Goal: Contribute content

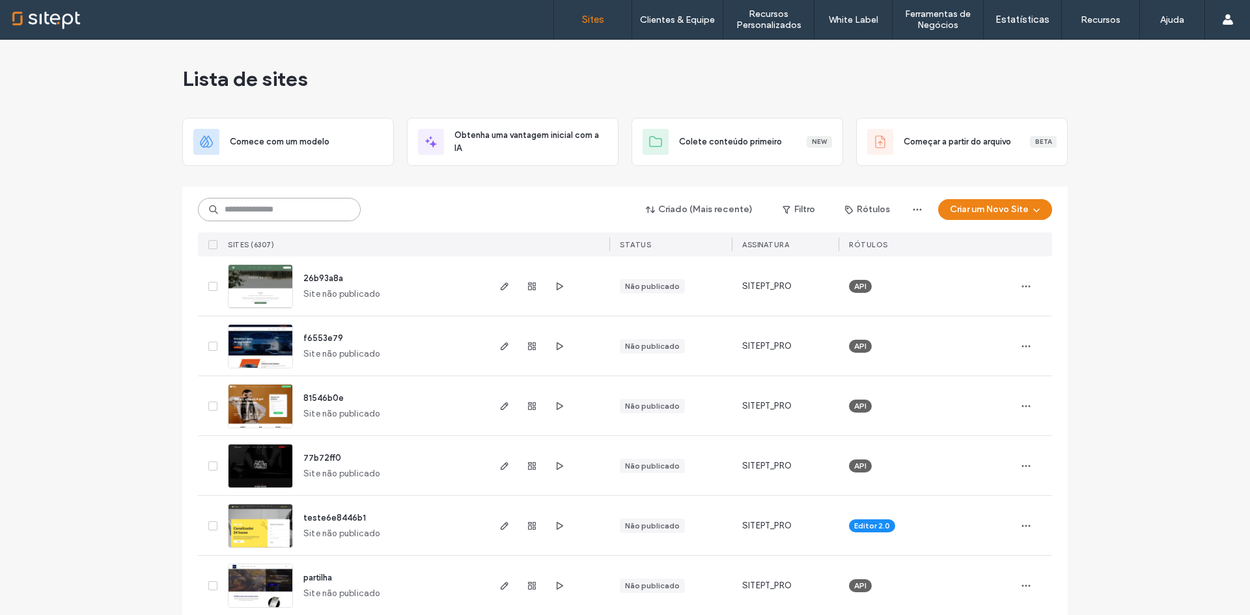
click at [299, 211] on input at bounding box center [279, 209] width 163 height 23
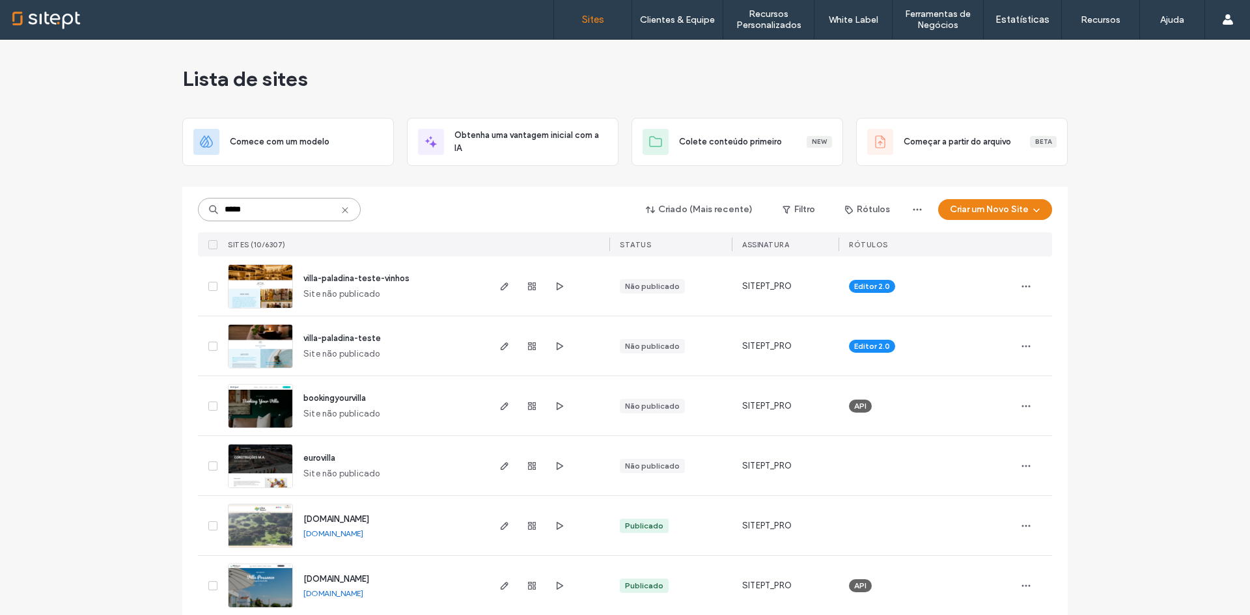
type input "*****"
click at [251, 343] on img at bounding box center [260, 369] width 64 height 89
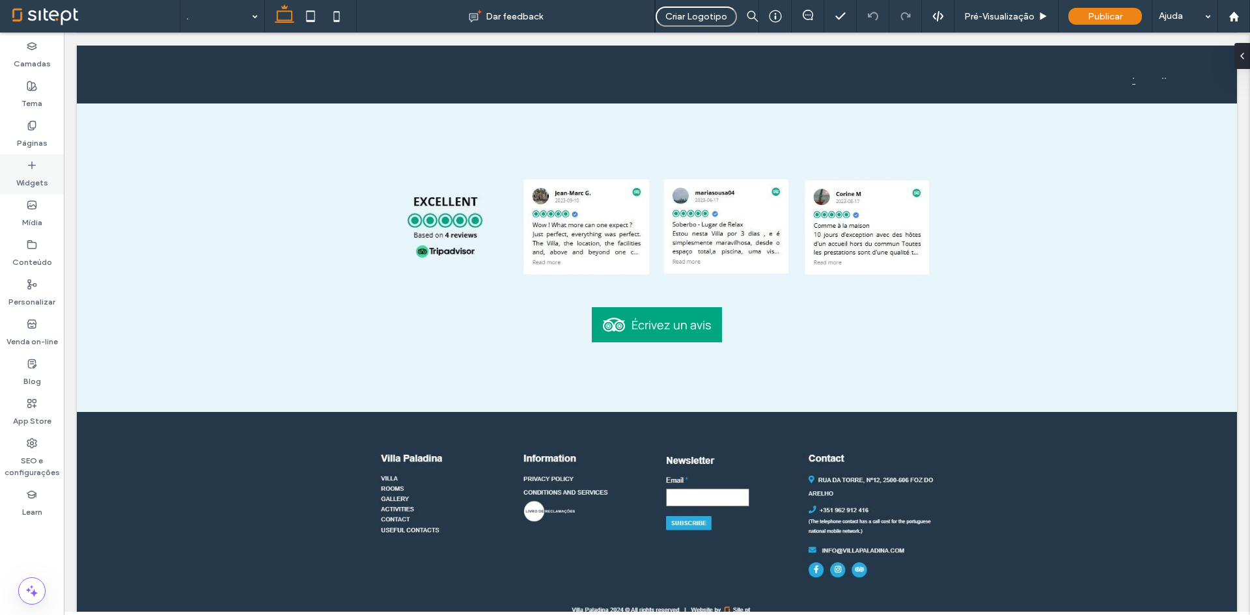
click at [40, 176] on label "Widgets" at bounding box center [32, 180] width 32 height 18
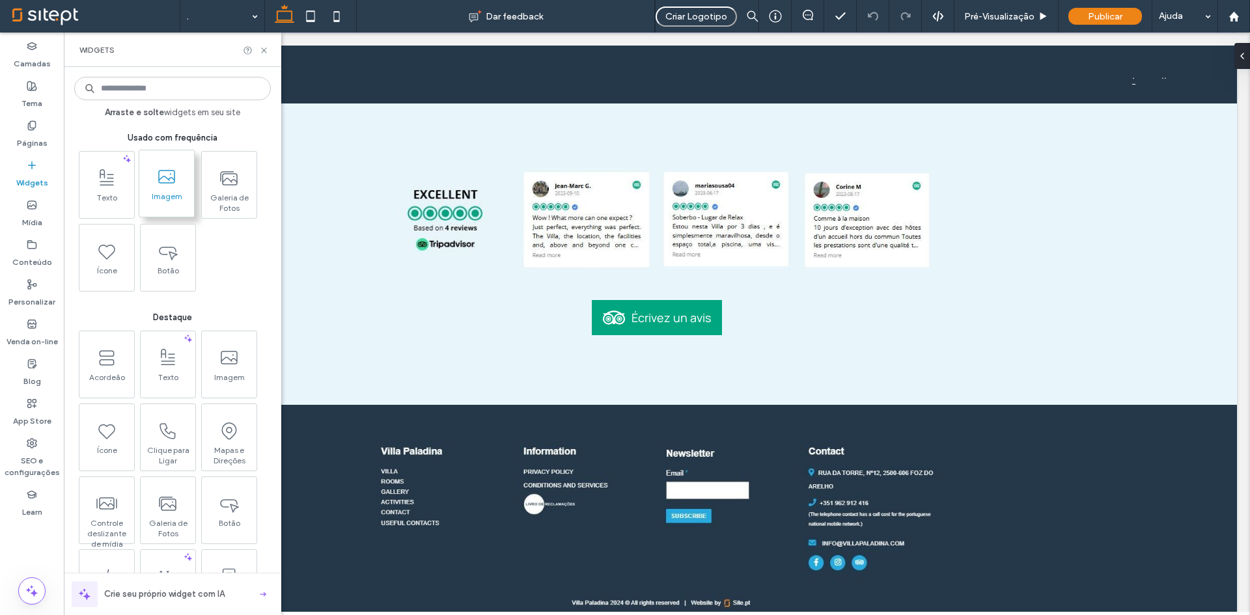
scroll to position [2567, 0]
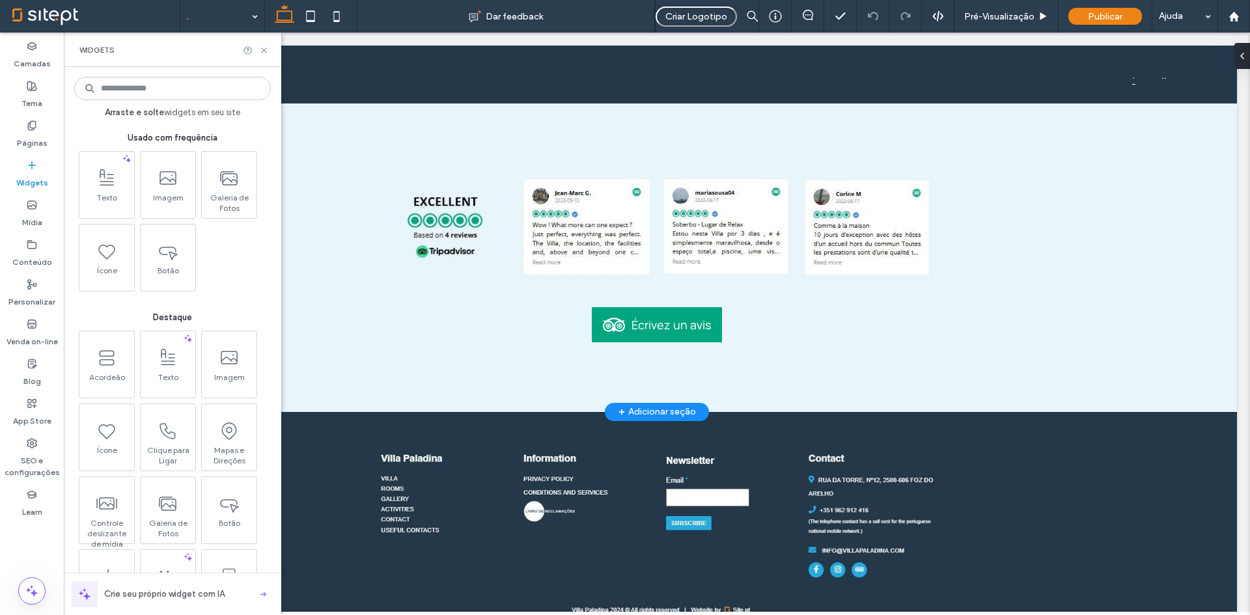
click at [697, 403] on div "+ Adicionar seção" at bounding box center [657, 412] width 104 height 18
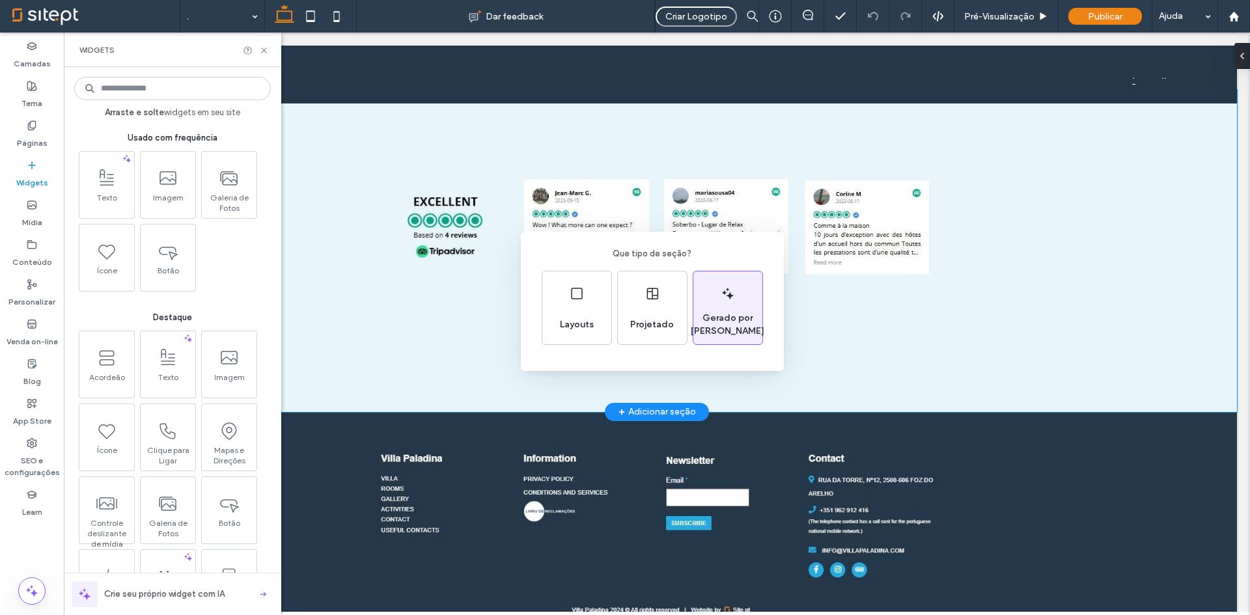
click at [719, 304] on div "Gerado por IA" at bounding box center [727, 307] width 69 height 73
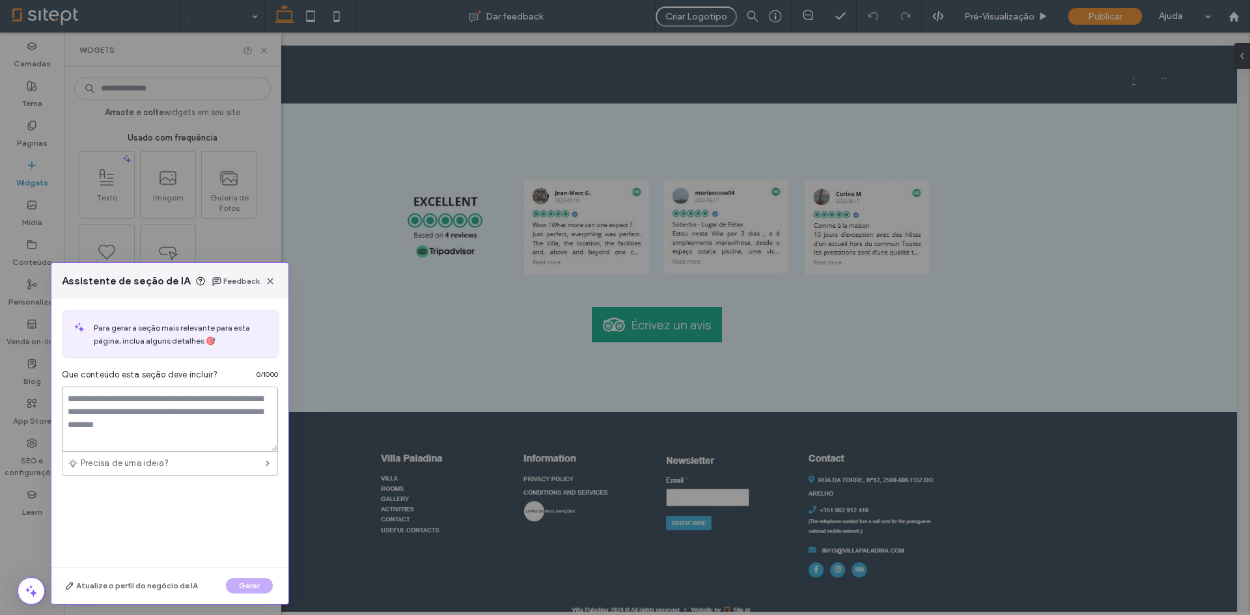
click at [135, 405] on textarea at bounding box center [170, 419] width 216 height 65
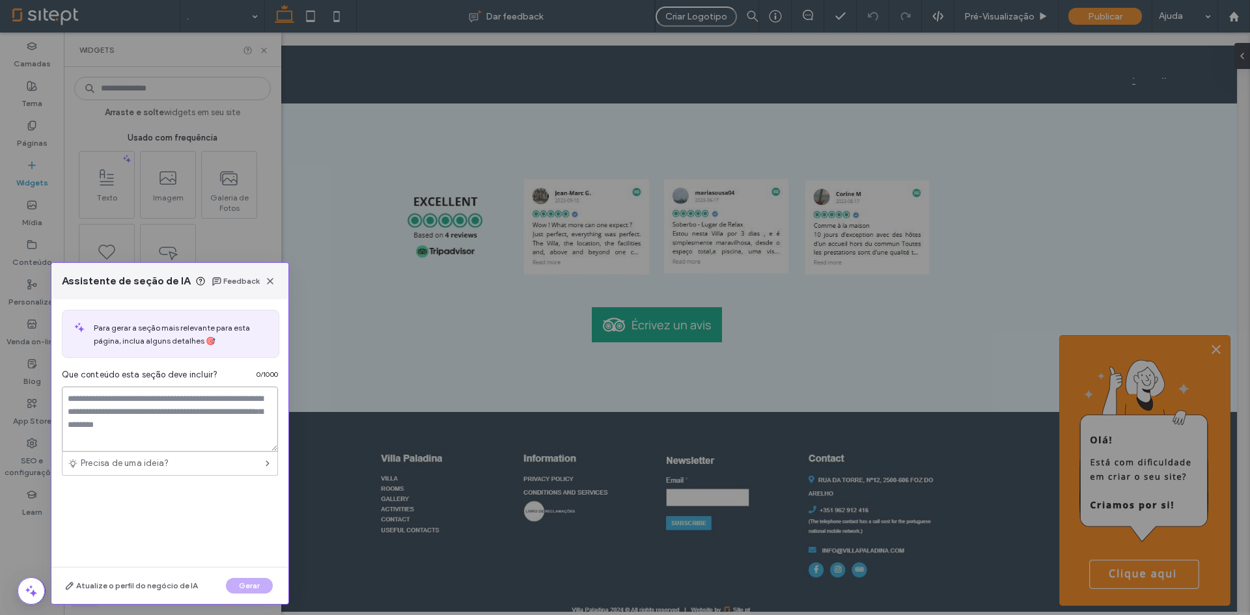
type textarea "*"
click at [177, 402] on textarea "**********" at bounding box center [170, 419] width 216 height 65
click at [264, 413] on textarea "**********" at bounding box center [170, 419] width 216 height 65
type textarea "**********"
click at [251, 579] on button "Gerar" at bounding box center [249, 586] width 47 height 16
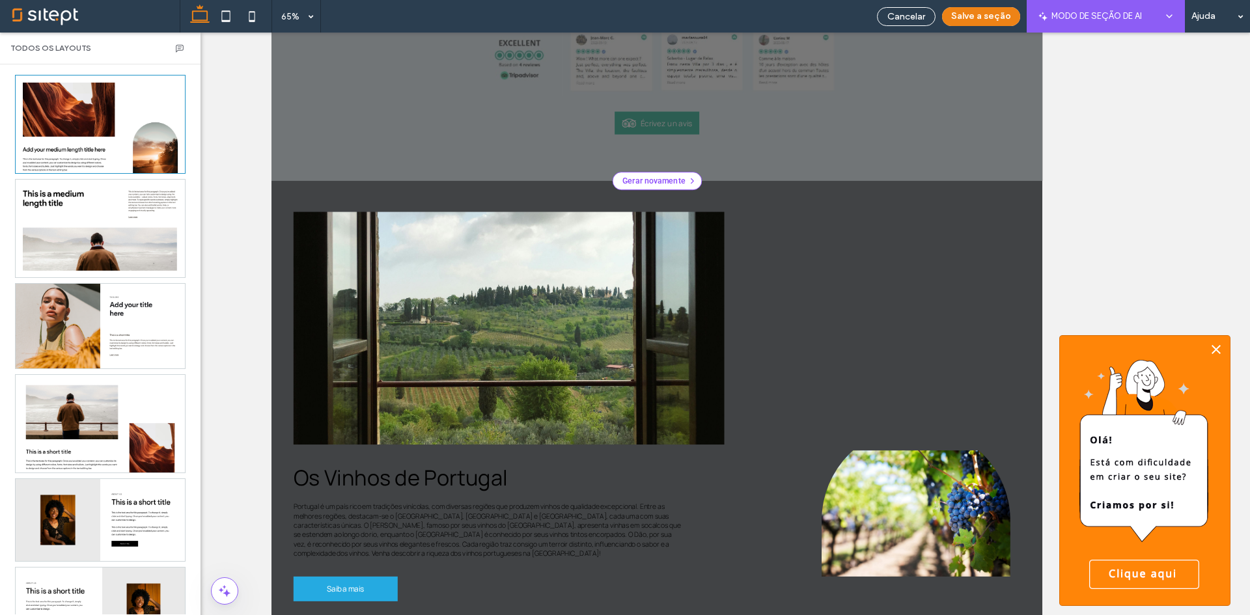
scroll to position [130, 0]
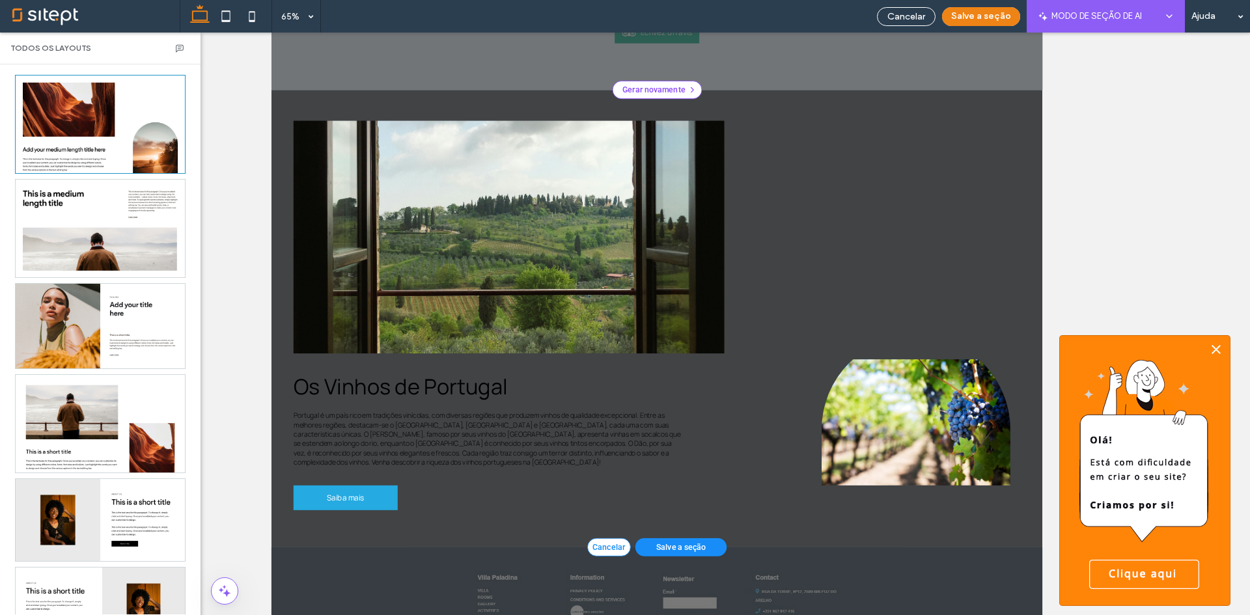
scroll to position [2426, 0]
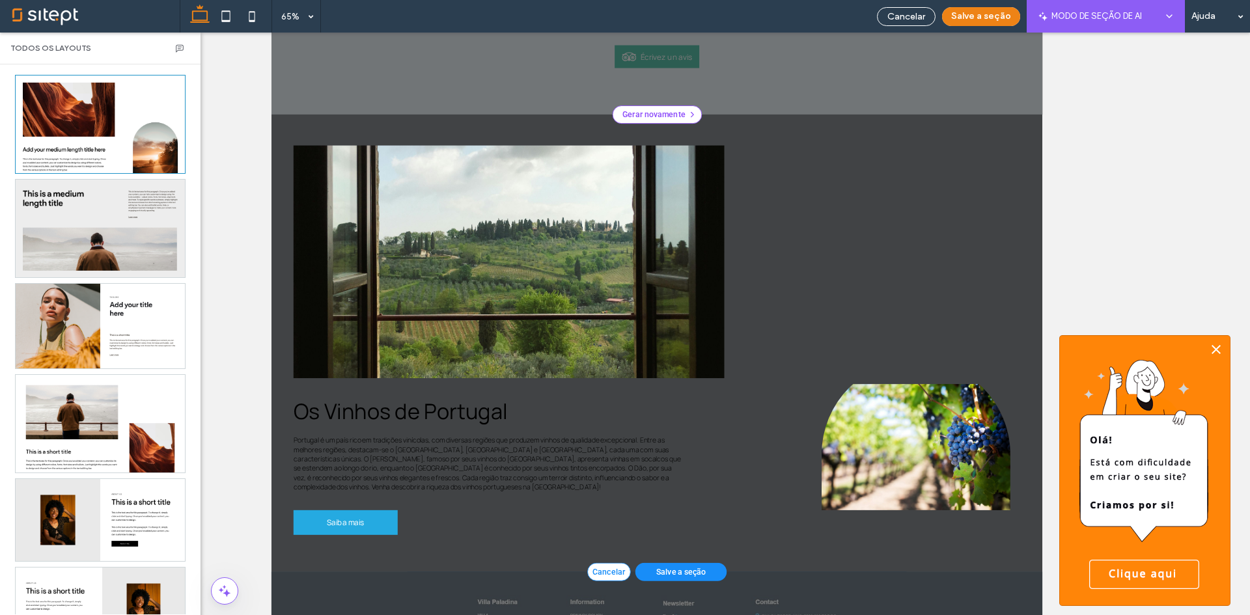
click at [113, 249] on div at bounding box center [100, 229] width 169 height 98
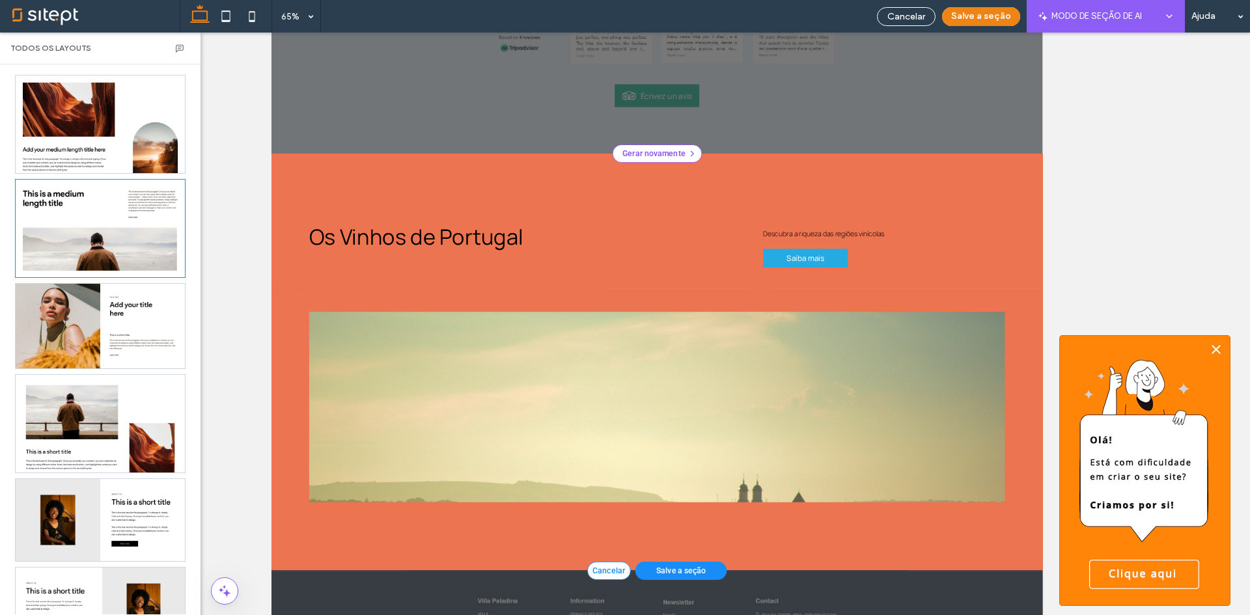
scroll to position [2362, 0]
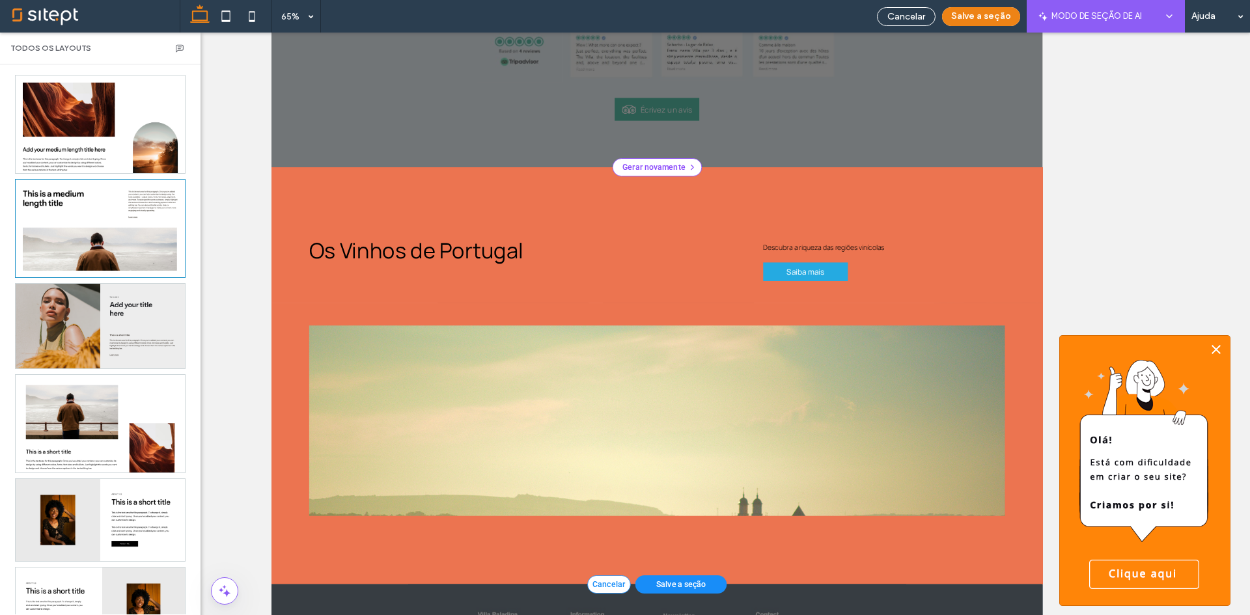
click at [98, 352] on div at bounding box center [100, 326] width 169 height 85
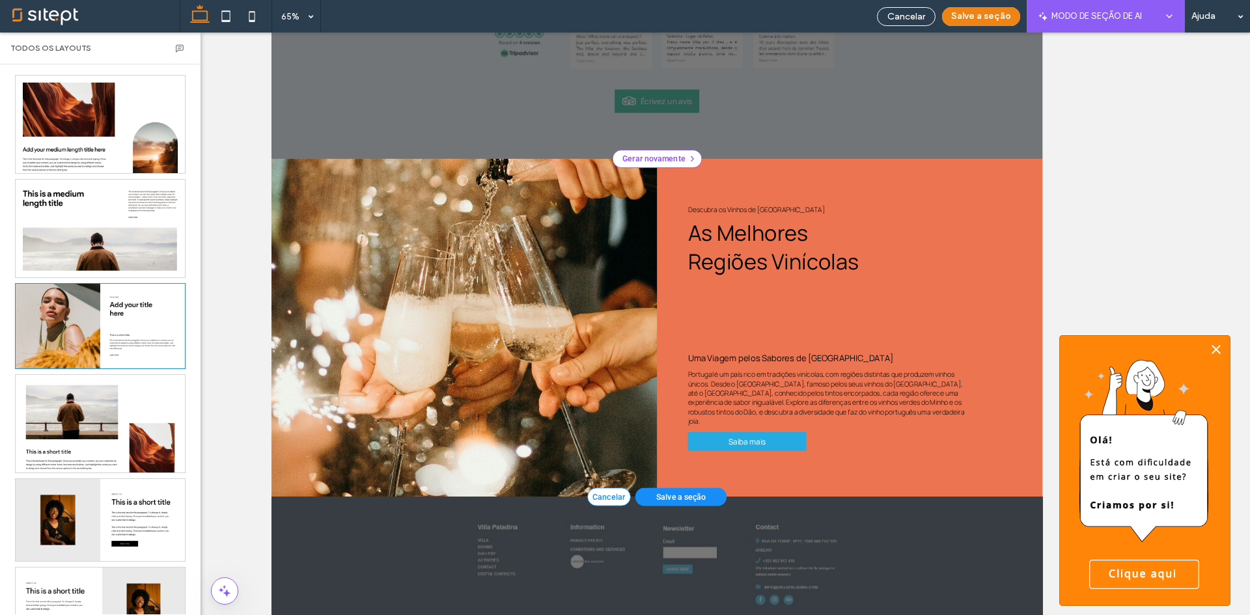
scroll to position [271, 0]
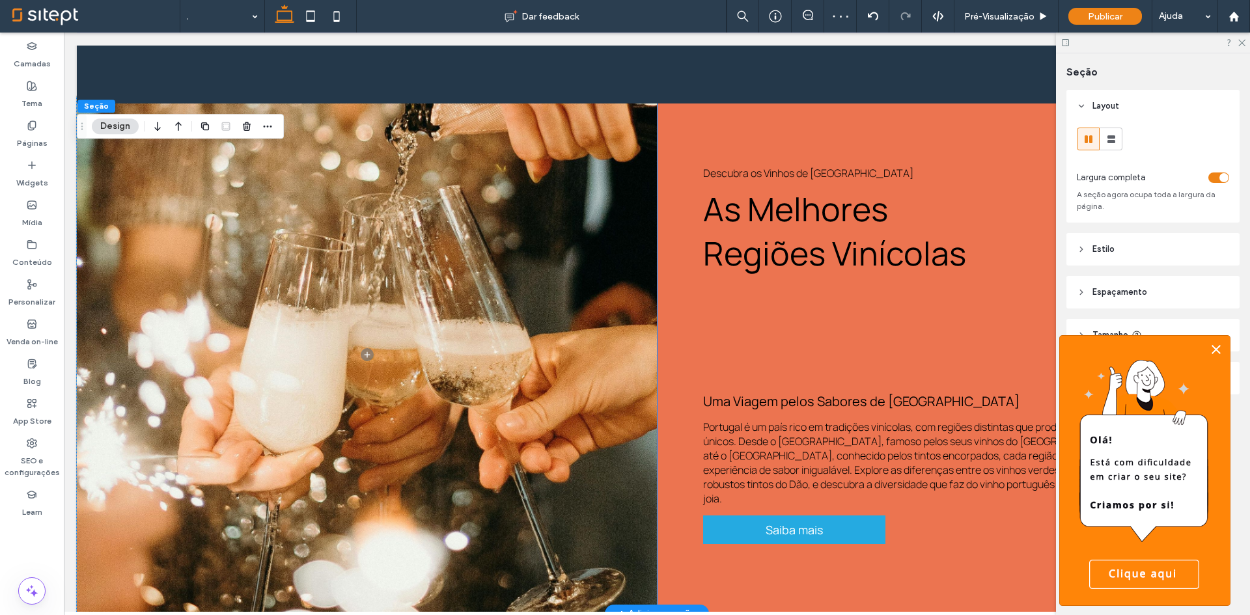
scroll to position [2887, 0]
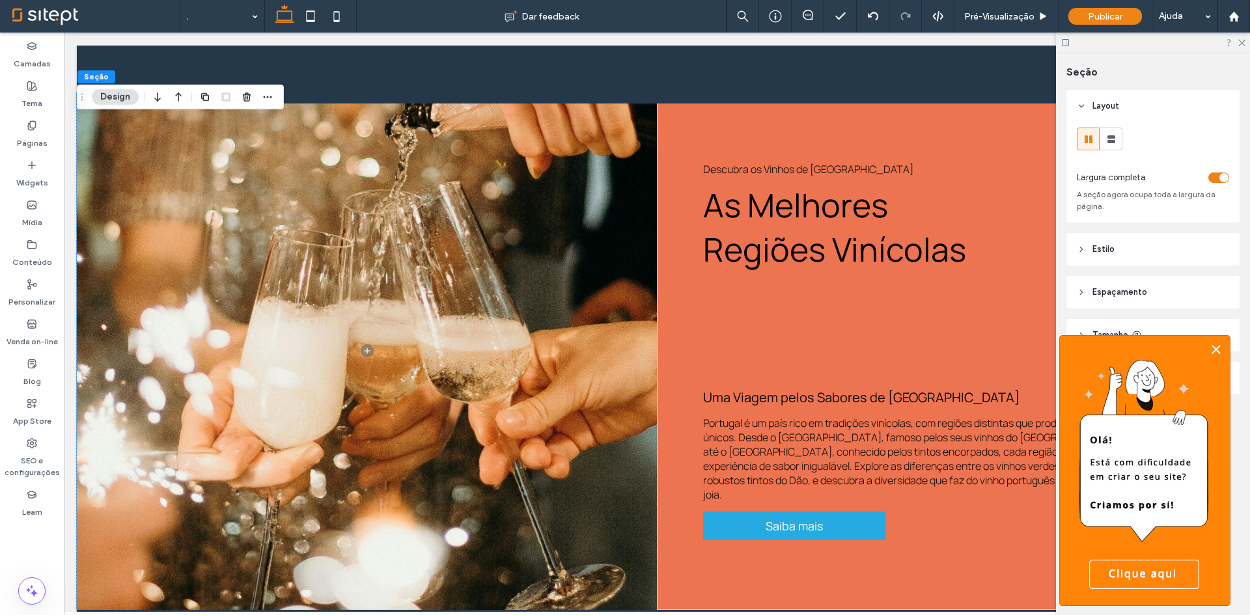
click at [1246, 45] on div at bounding box center [1153, 43] width 194 height 20
click at [1239, 44] on icon at bounding box center [1241, 42] width 8 height 8
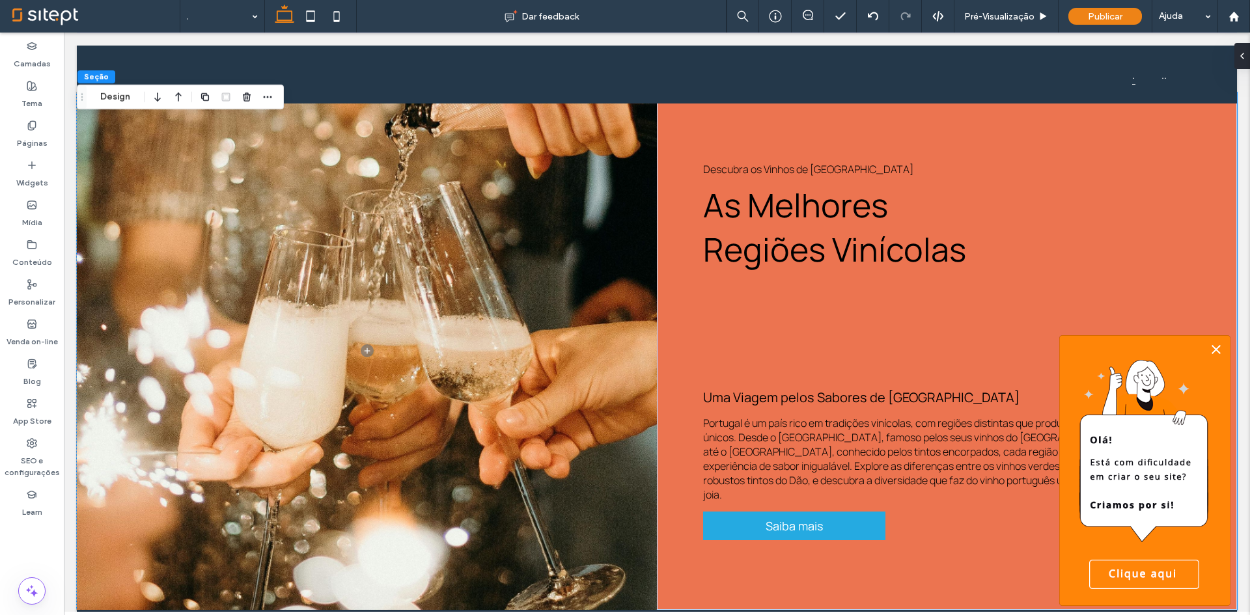
click at [1213, 351] on icon at bounding box center [1215, 349] width 9 height 9
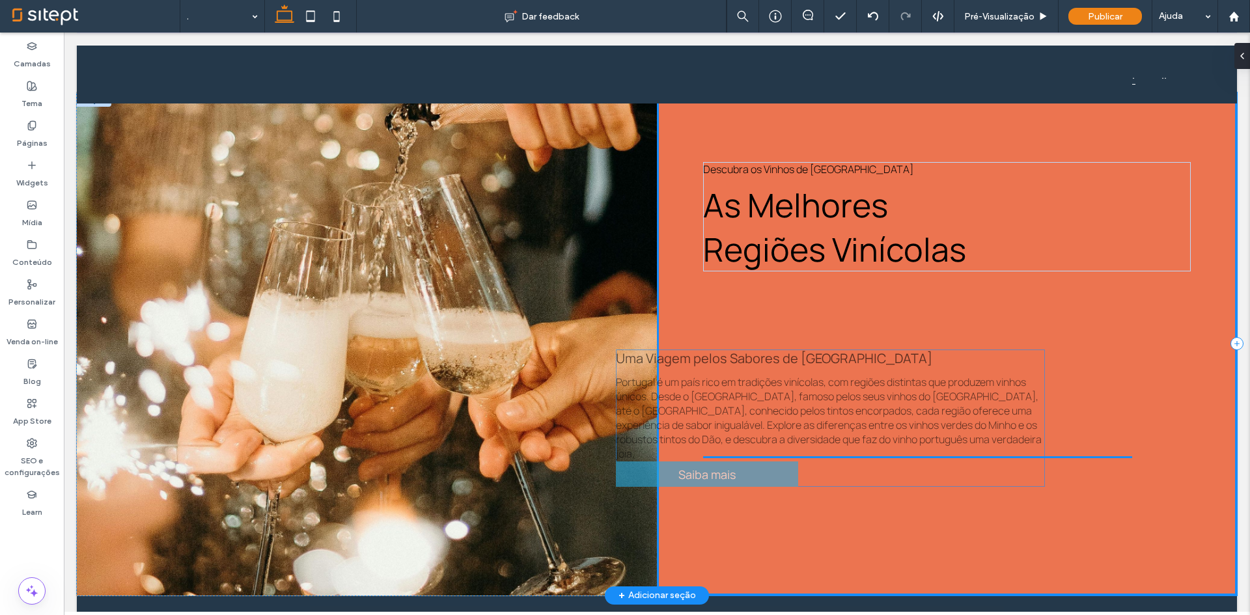
scroll to position [12, 0]
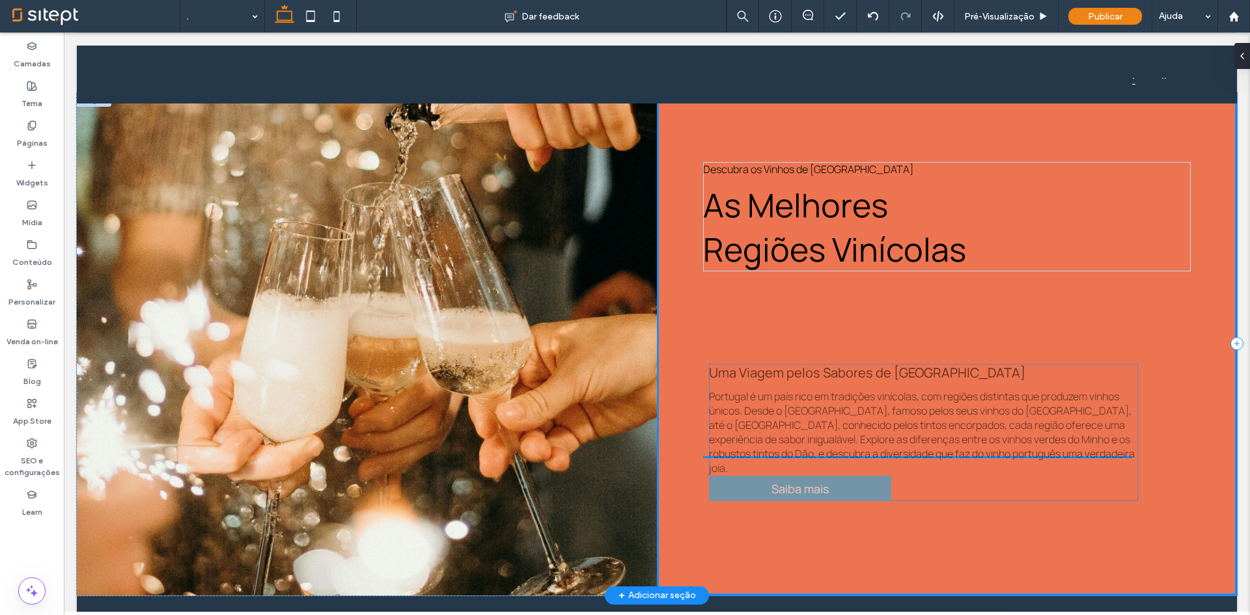
drag, startPoint x: 981, startPoint y: 456, endPoint x: 993, endPoint y: 454, distance: 11.4
type input "**"
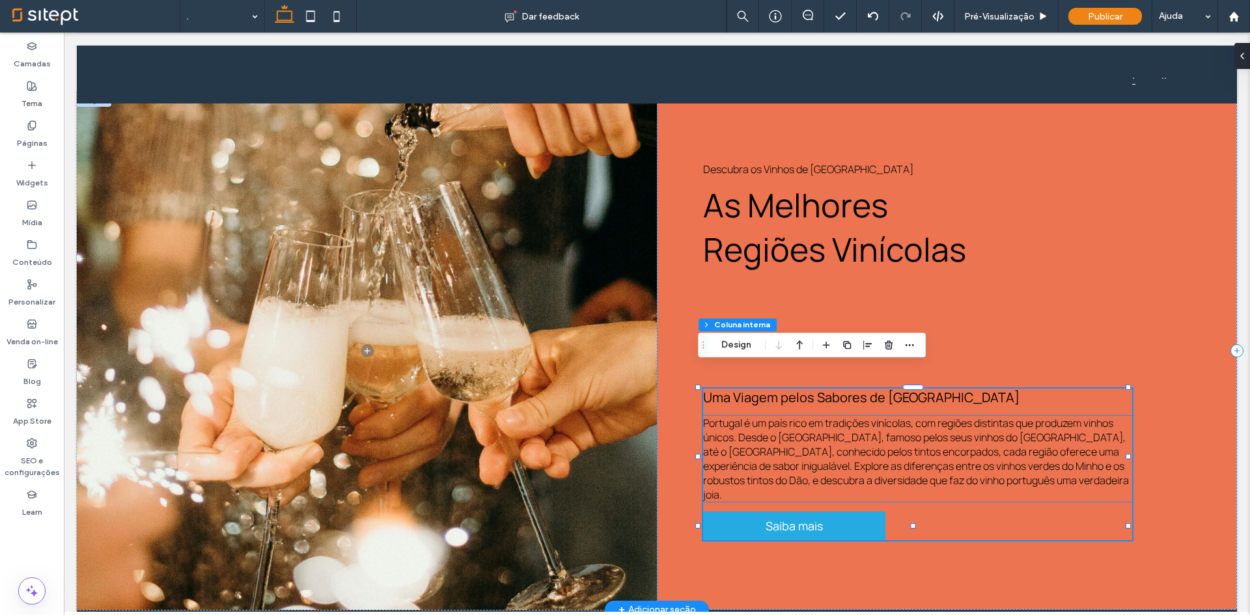
click at [734, 416] on span "Portugal é um país rico em tradições vinícolas, com regiões distintas que produ…" at bounding box center [916, 459] width 426 height 86
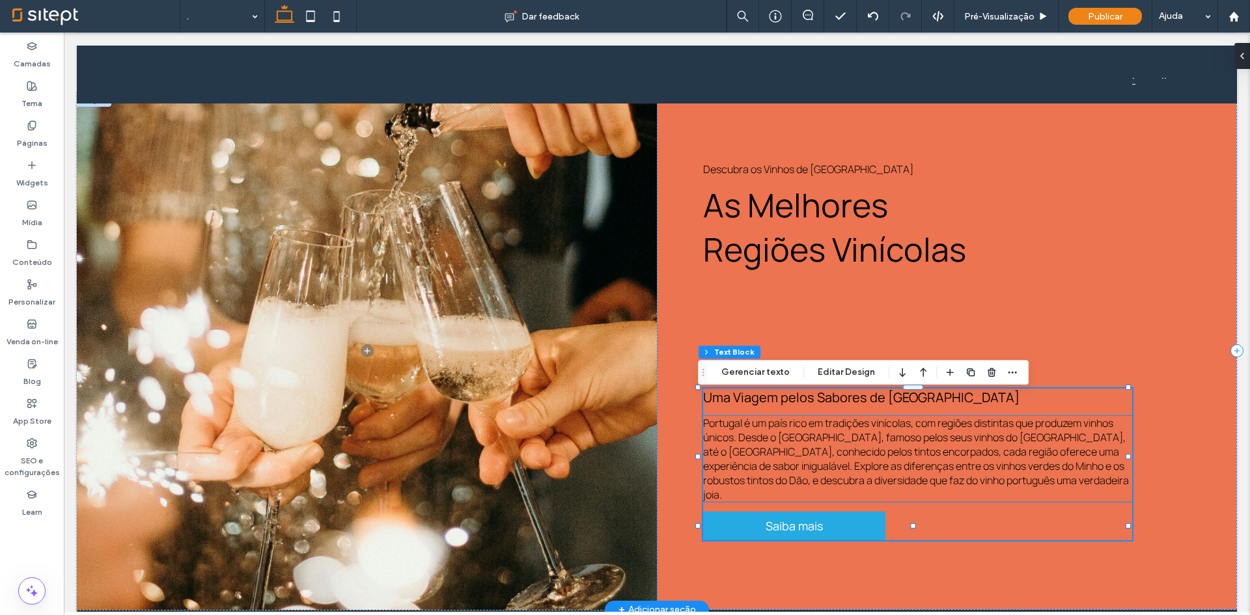
click at [734, 416] on div "Portugal é um país rico em tradições vinícolas, com regiões distintas que produ…" at bounding box center [917, 459] width 429 height 86
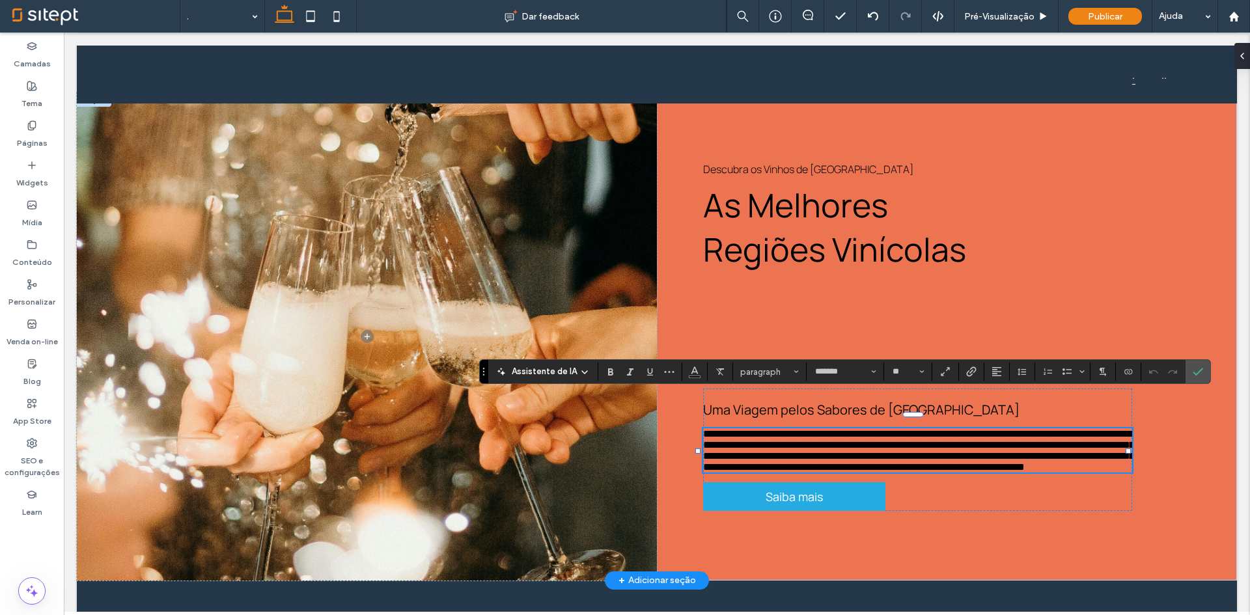
click at [985, 458] on p "**********" at bounding box center [917, 450] width 429 height 44
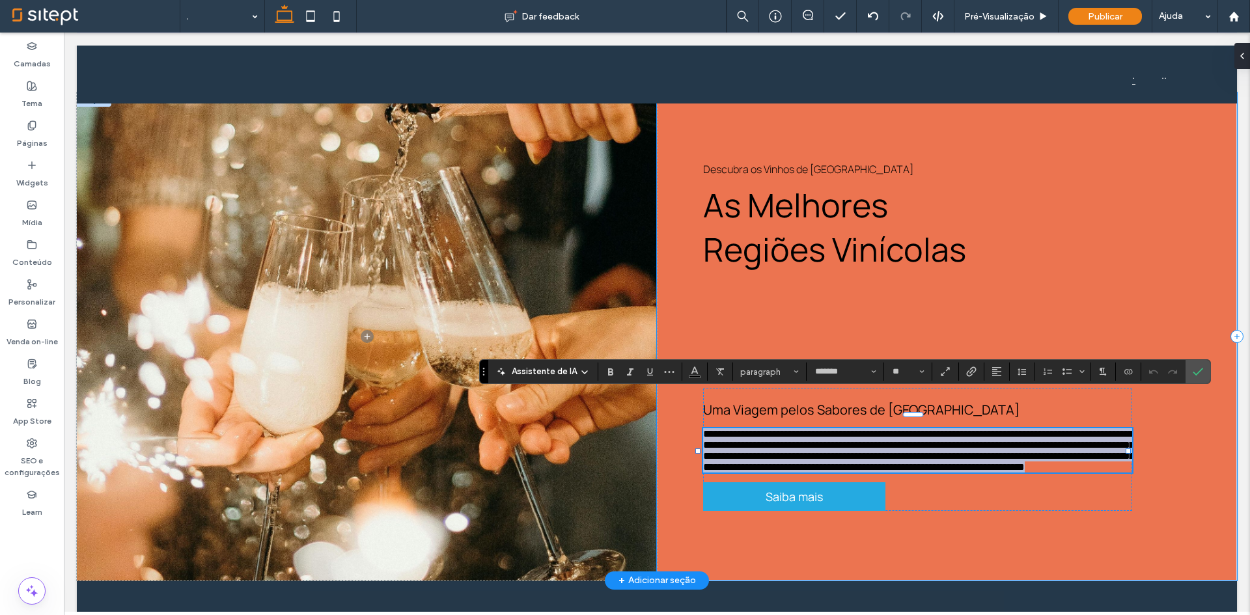
drag, startPoint x: 990, startPoint y: 458, endPoint x: 655, endPoint y: 344, distance: 354.2
click at [657, 344] on div "**********" at bounding box center [947, 336] width 580 height 488
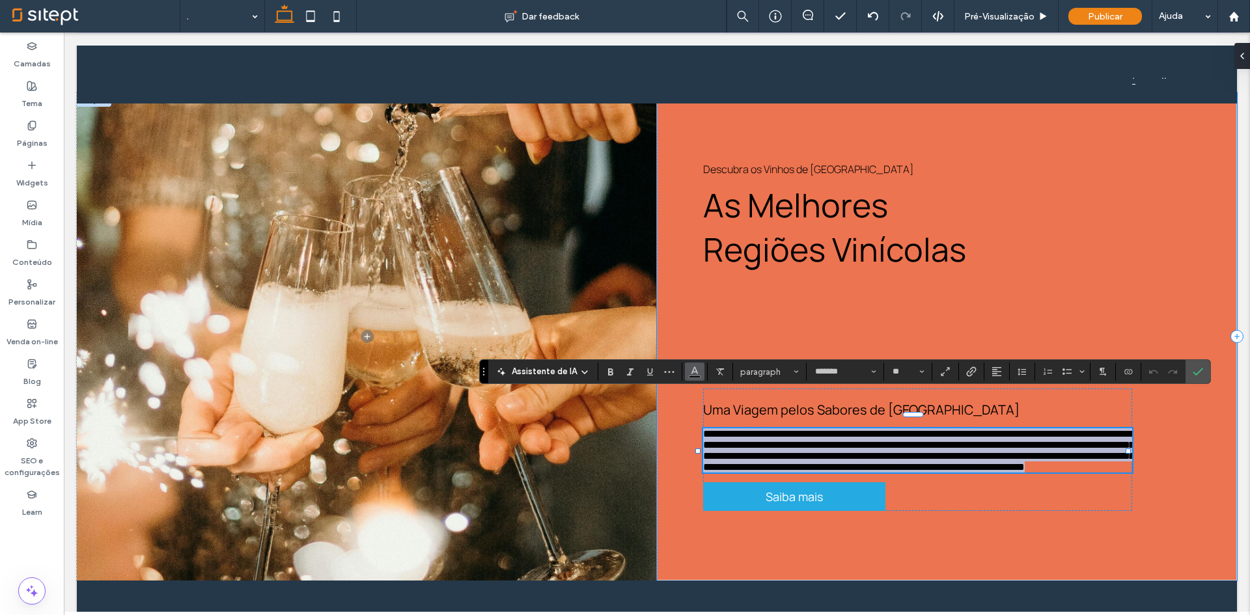
copy span "**********"
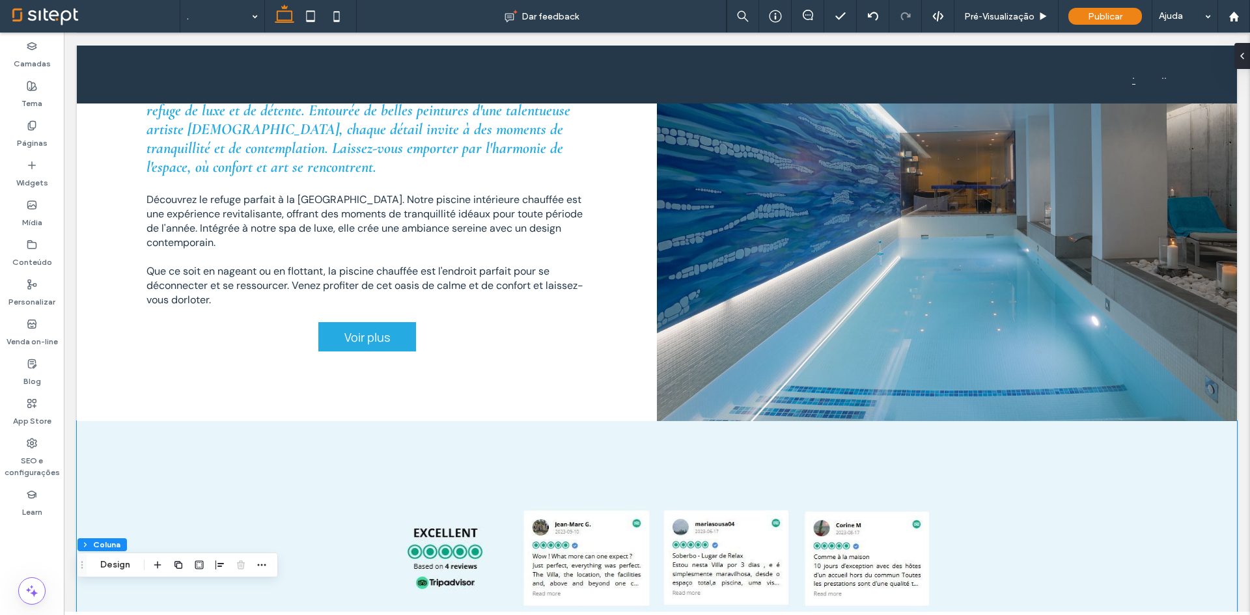
scroll to position [2561, 0]
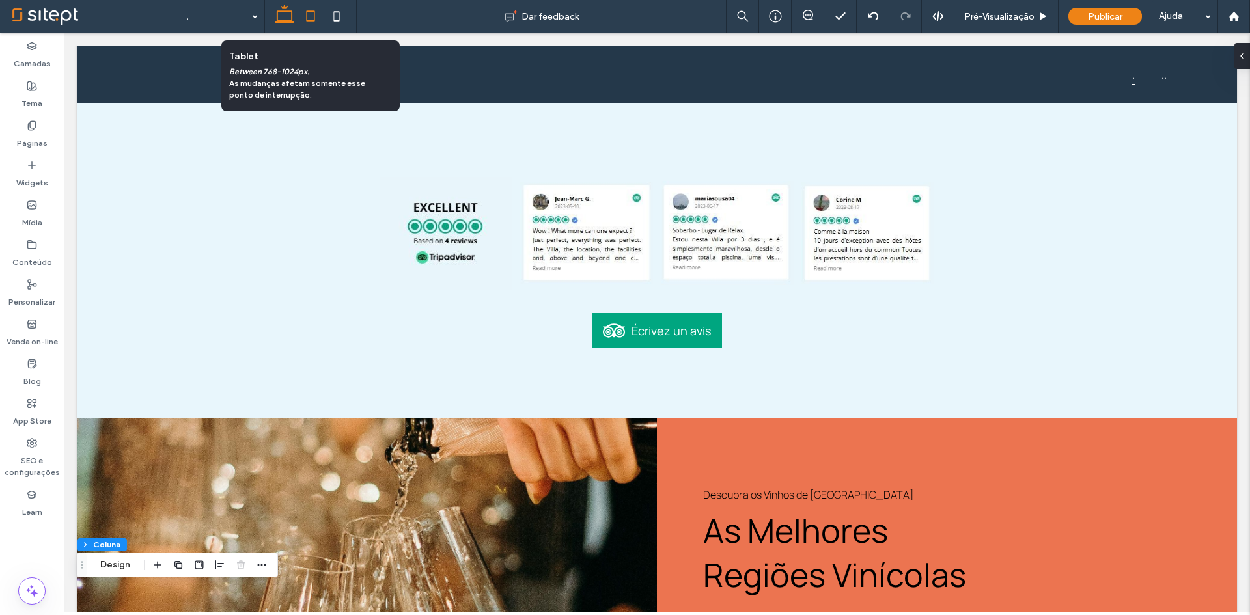
click at [312, 21] on use at bounding box center [311, 15] width 8 height 11
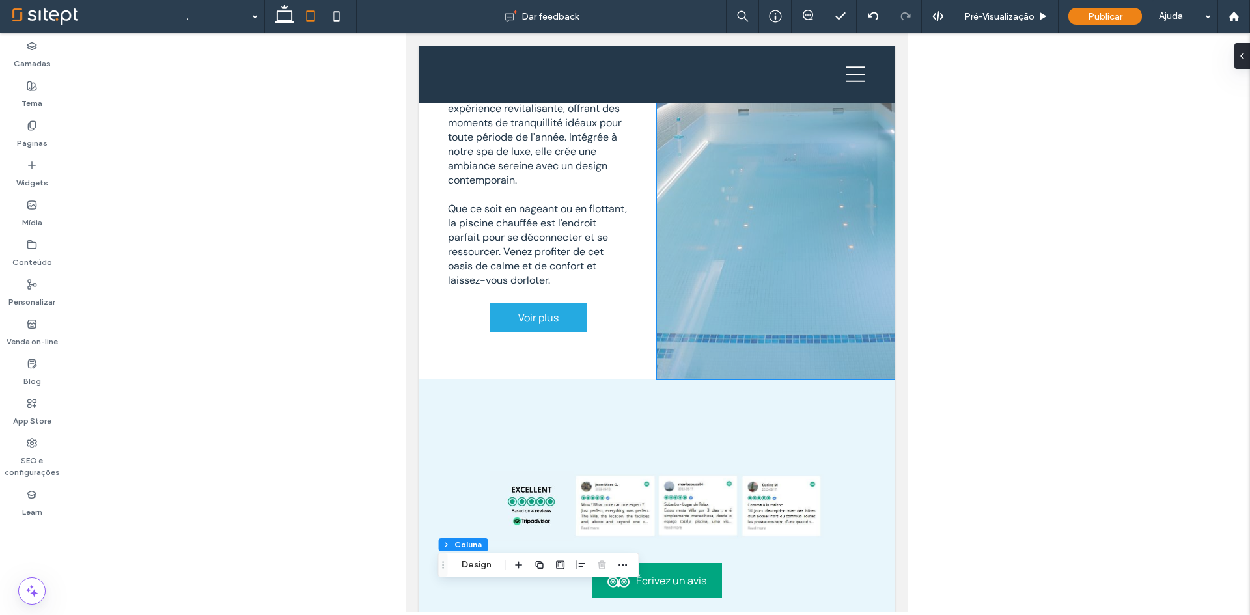
scroll to position [3377, 0]
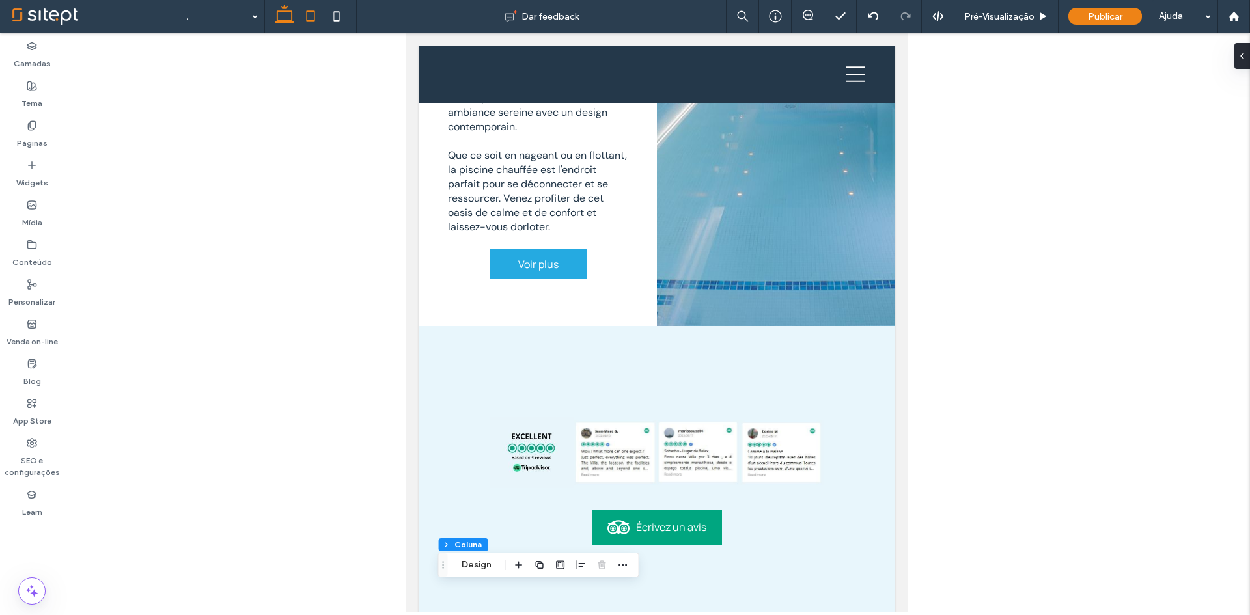
click at [287, 12] on icon at bounding box center [284, 16] width 26 height 26
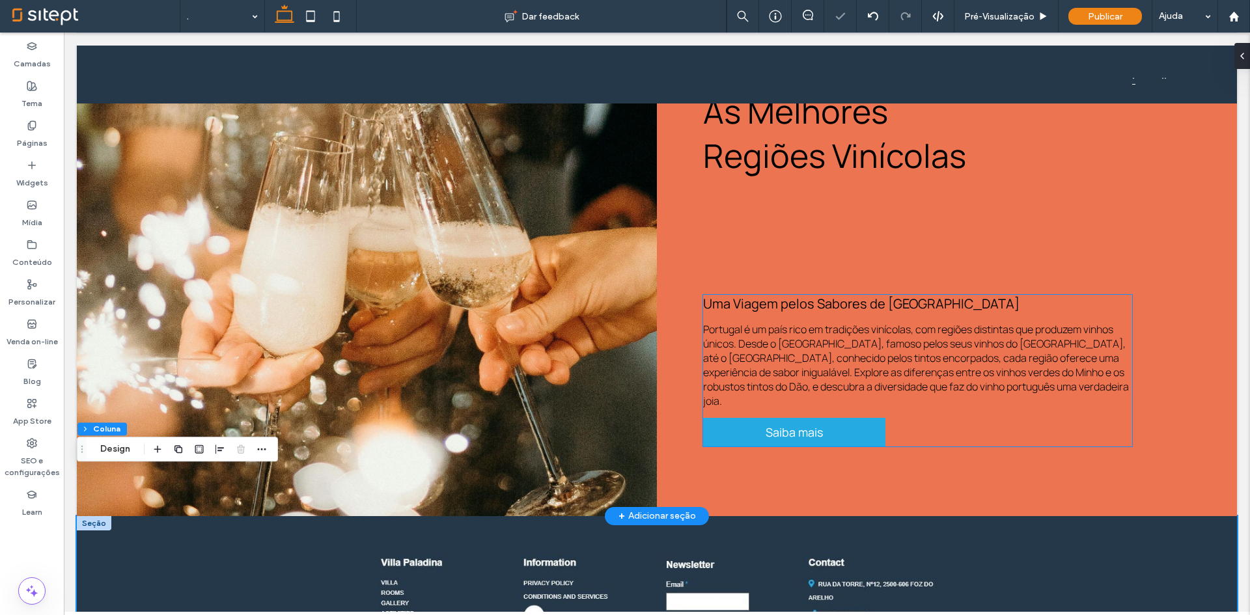
scroll to position [2989, 0]
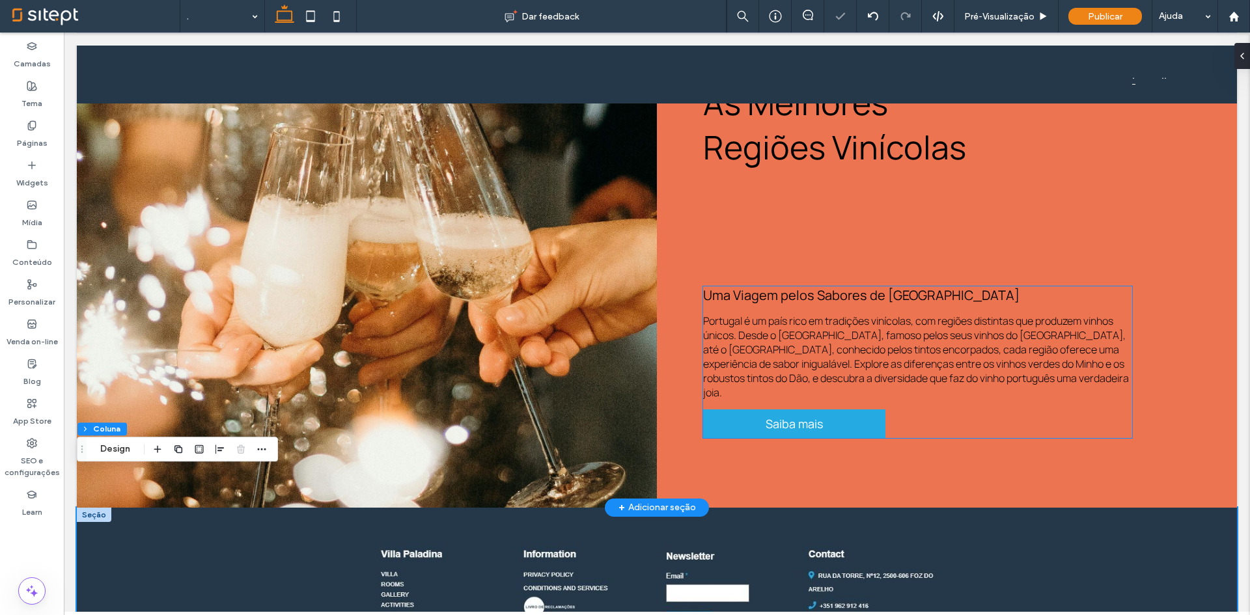
click at [868, 347] on span "Portugal é um país rico em tradições vinícolas, com regiões distintas que produ…" at bounding box center [916, 357] width 426 height 86
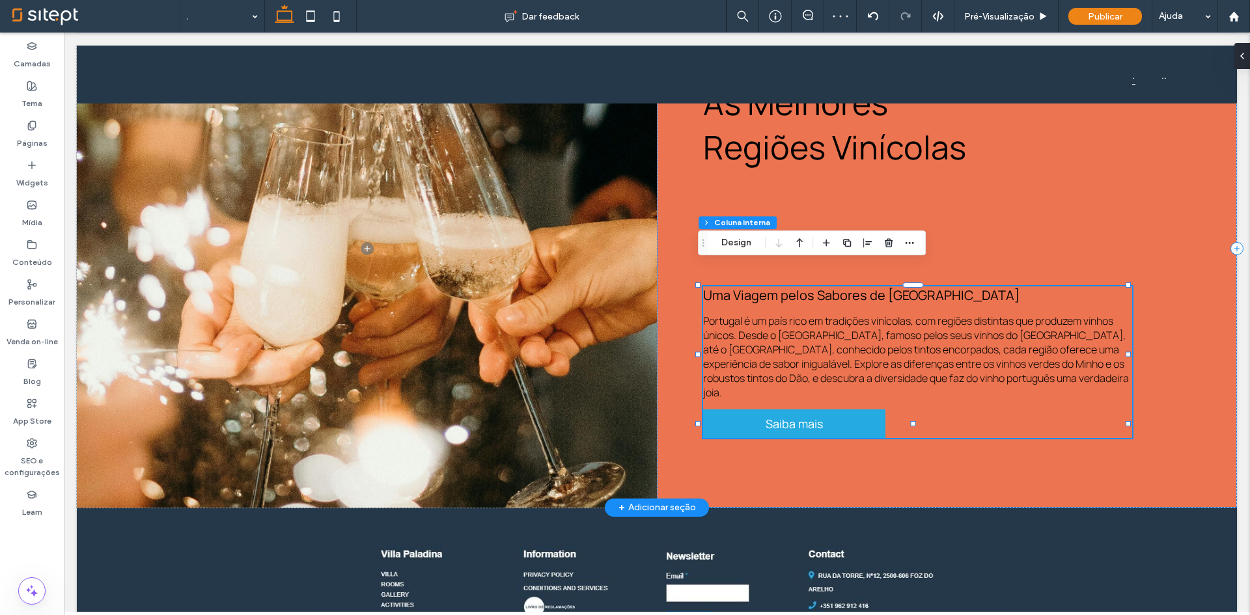
click at [957, 354] on span "Portugal é um país rico em tradições vinícolas, com regiões distintas que produ…" at bounding box center [916, 357] width 426 height 86
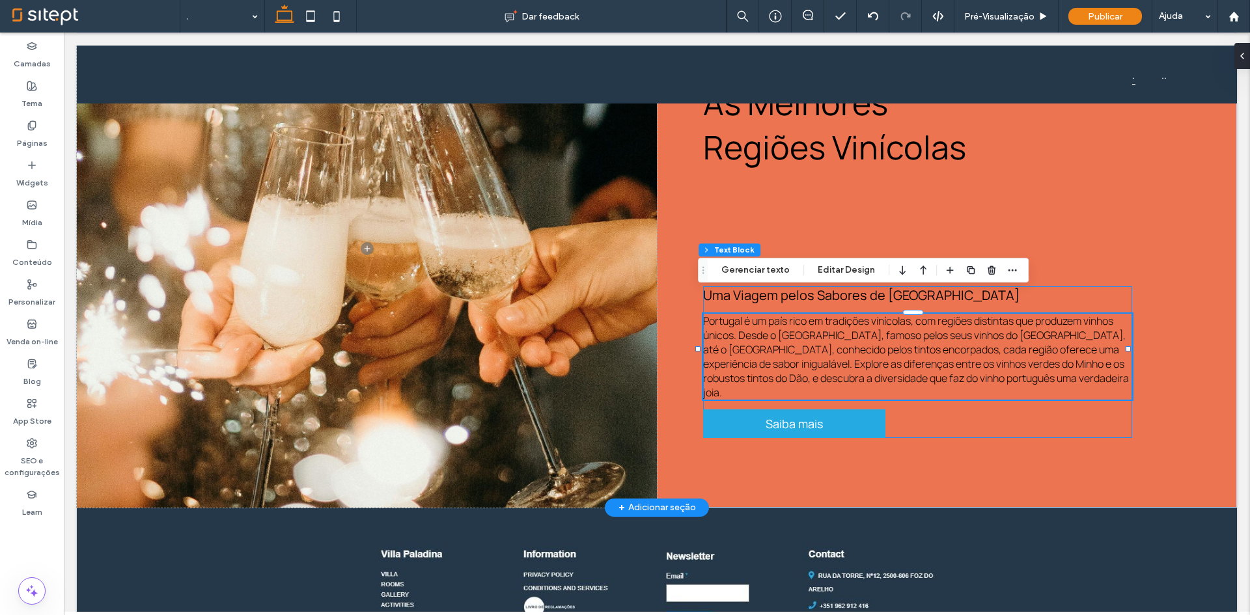
click at [970, 355] on span "Portugal é um país rico em tradições vinícolas, com regiões distintas que produ…" at bounding box center [916, 357] width 426 height 86
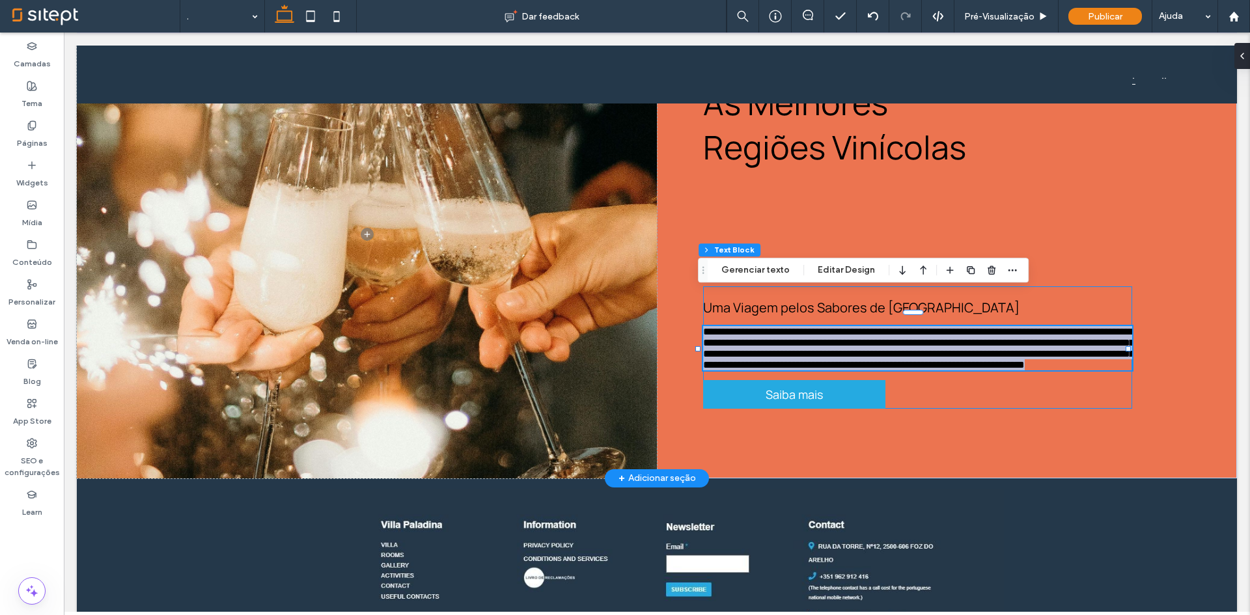
click at [970, 355] on span "**********" at bounding box center [918, 348] width 431 height 43
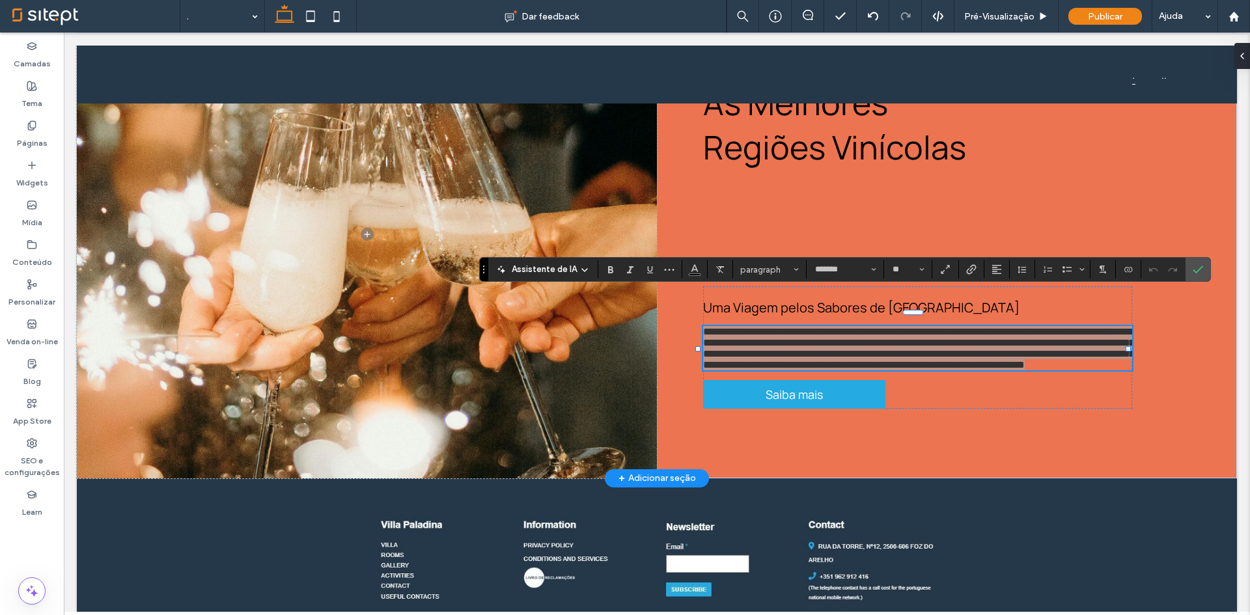
click at [584, 270] on use at bounding box center [584, 270] width 5 height 3
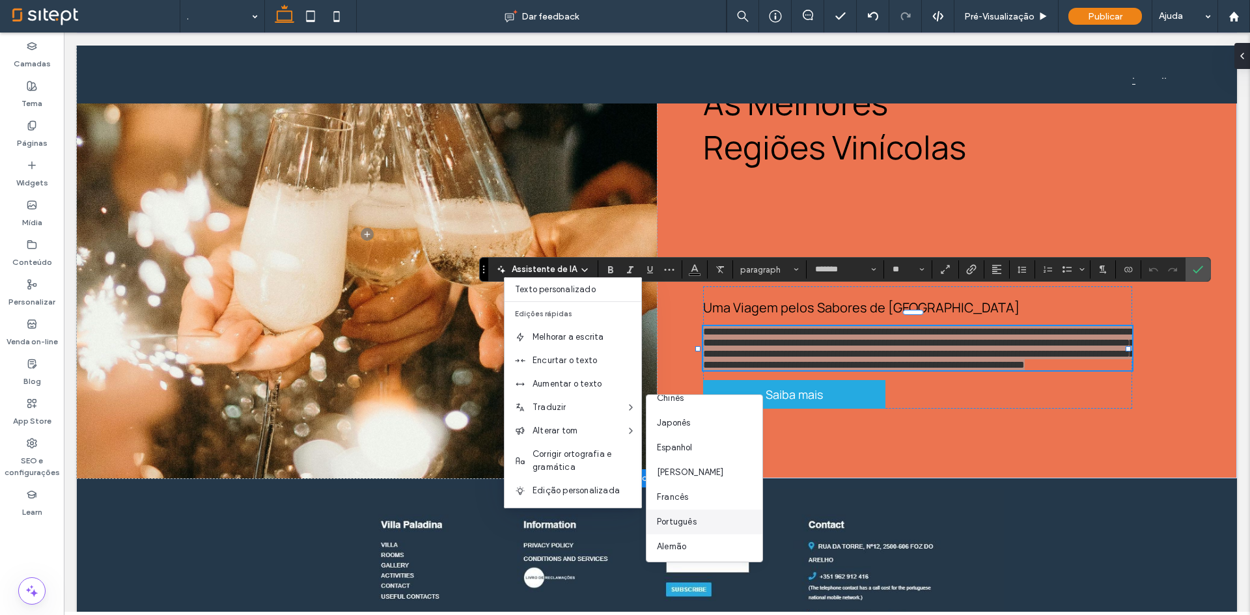
scroll to position [65, 0]
click at [683, 493] on span "Francês" at bounding box center [672, 495] width 31 height 13
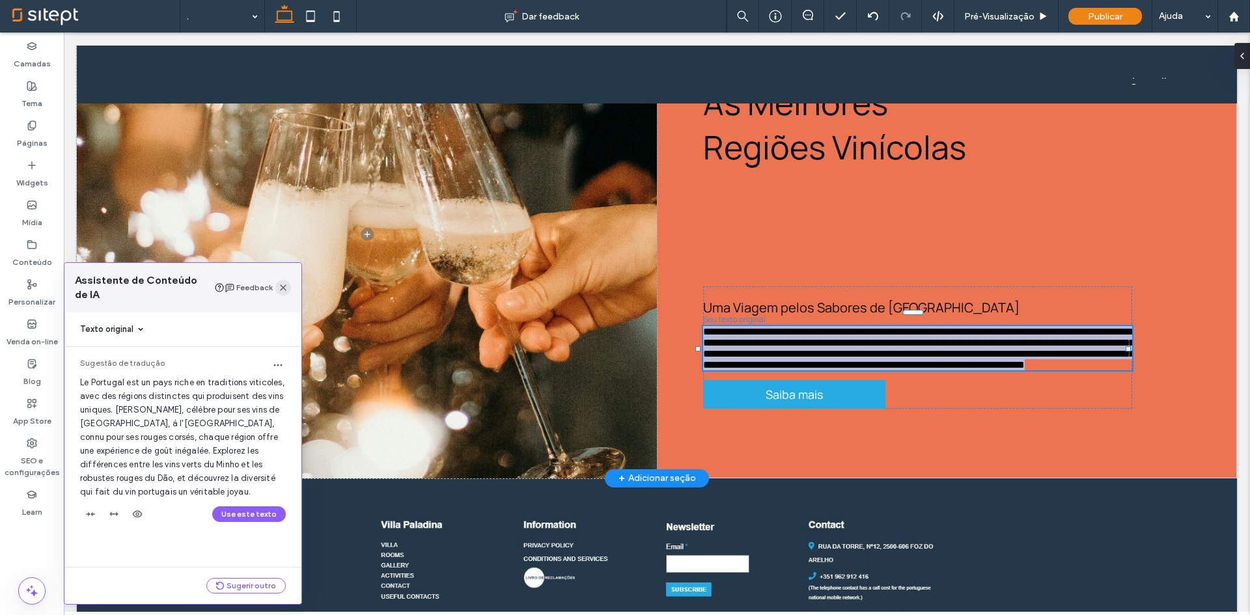
click at [273, 290] on div "Feedback" at bounding box center [258, 287] width 66 height 29
click at [286, 288] on icon "button" at bounding box center [283, 287] width 10 height 10
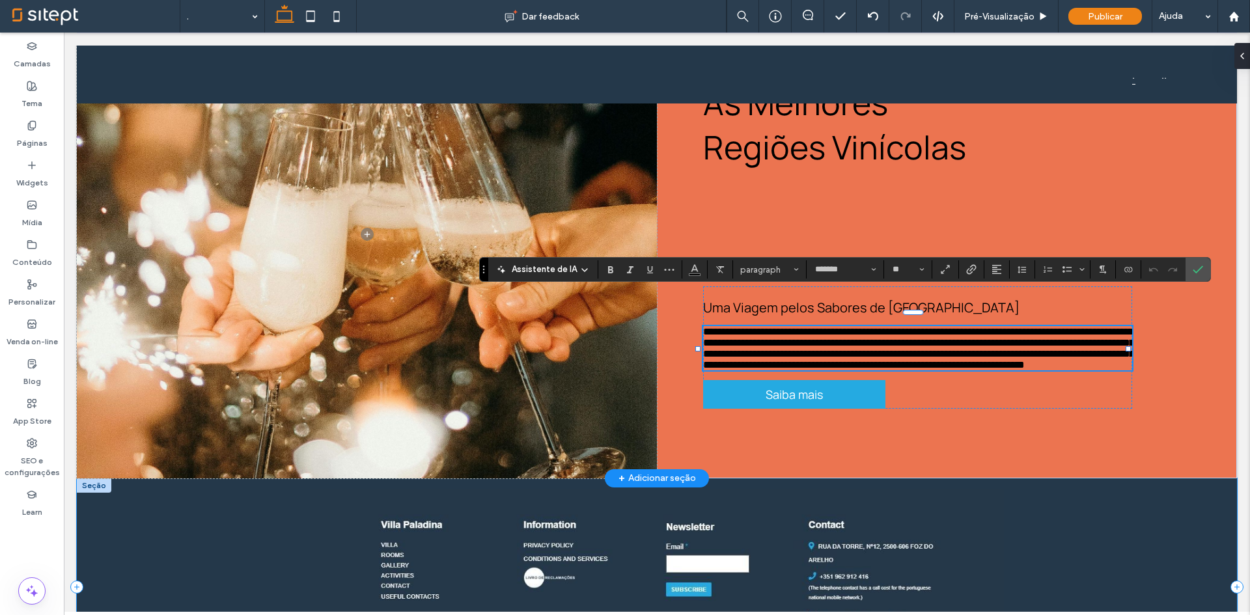
click at [1090, 521] on div at bounding box center [657, 587] width 1160 height 218
